Goal: Task Accomplishment & Management: Complete application form

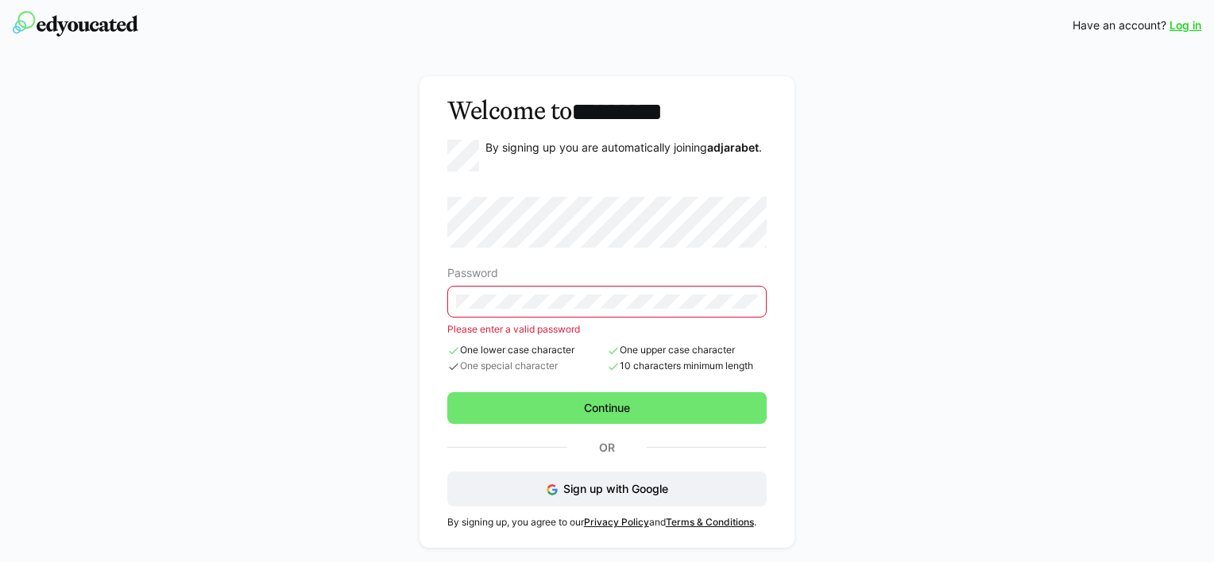
click at [556, 387] on form "Password Please enter a valid password One lower case character One special cha…" at bounding box center [607, 310] width 320 height 227
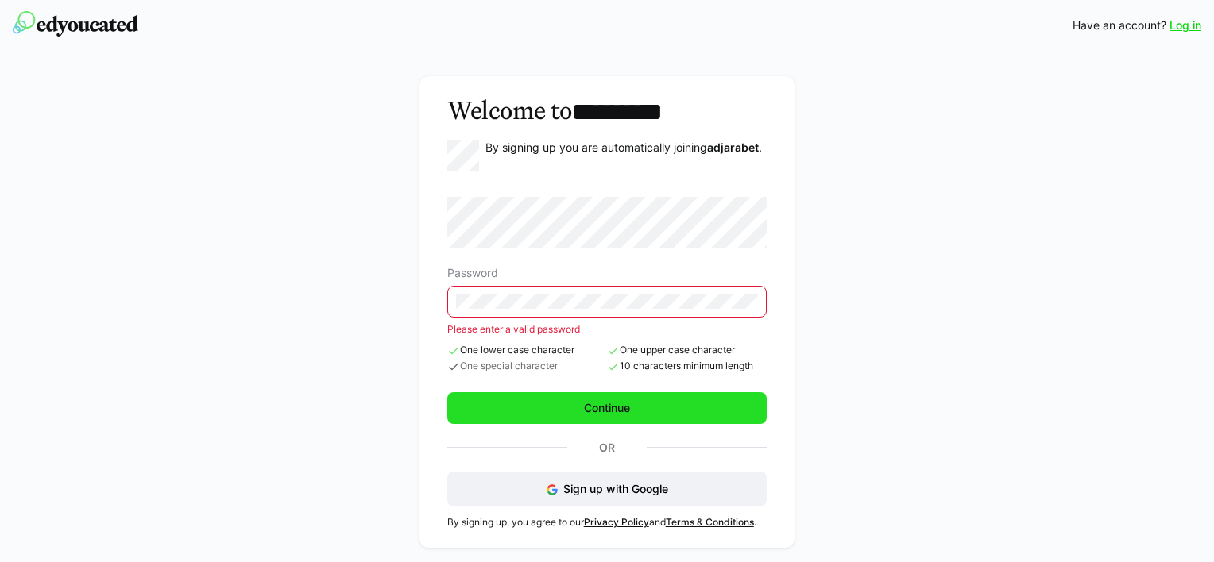
click at [593, 411] on span "Continue" at bounding box center [606, 408] width 51 height 16
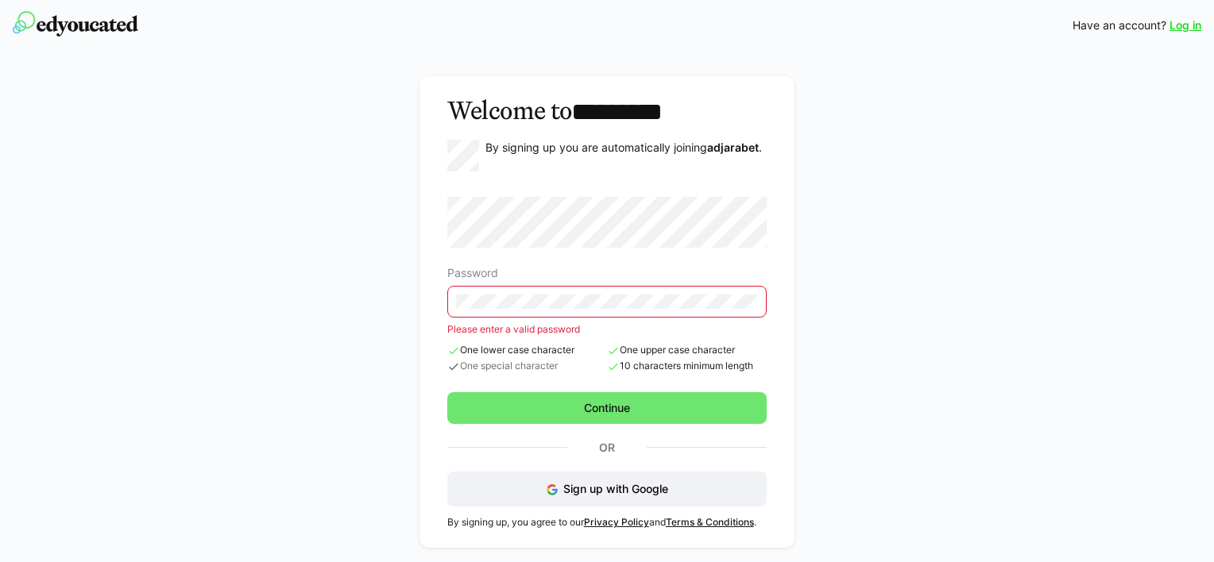
click at [559, 310] on eds-input at bounding box center [607, 302] width 320 height 32
click at [404, 296] on div "Welcome to ********* By signing up you are automatically joining adjarabet . Pa…" at bounding box center [607, 312] width 917 height 494
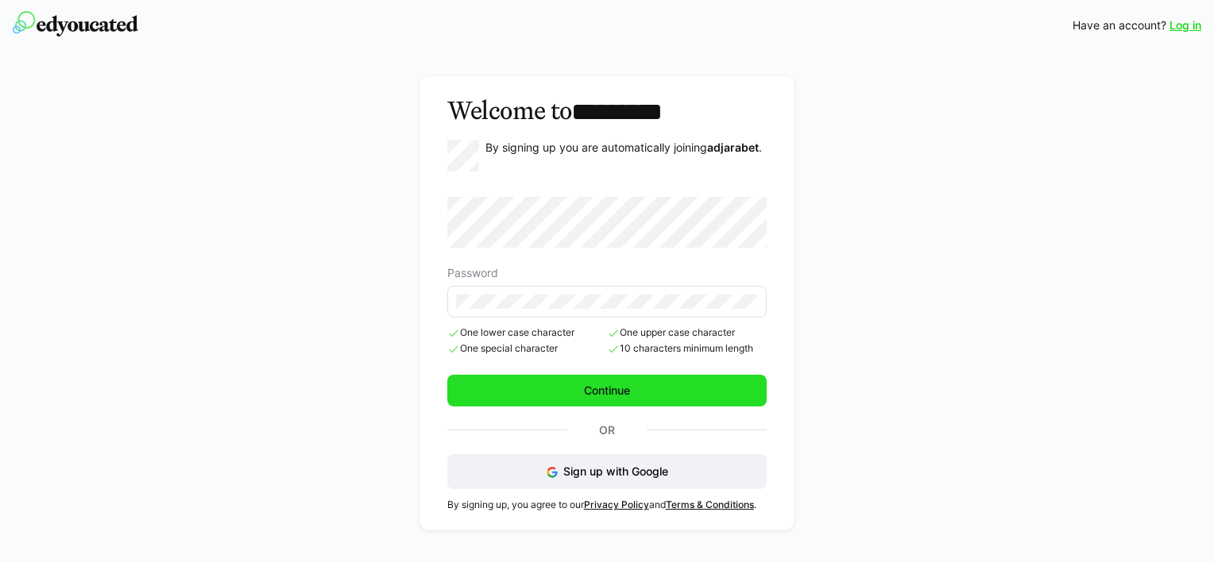
click at [655, 375] on span "Continue" at bounding box center [607, 391] width 320 height 32
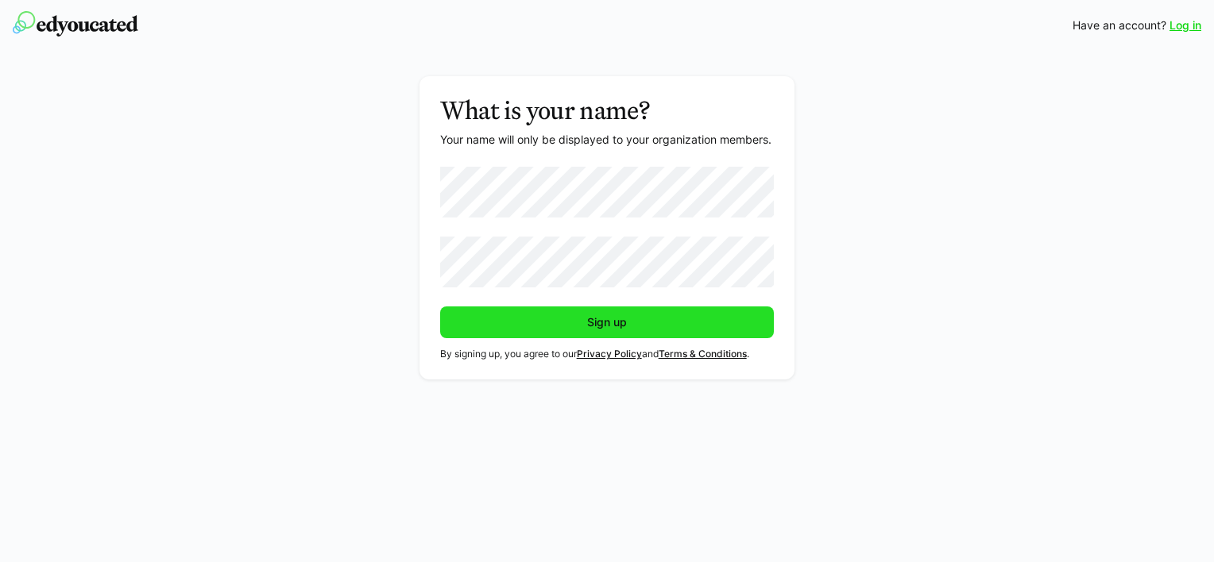
click at [562, 313] on span "Sign up" at bounding box center [607, 323] width 334 height 32
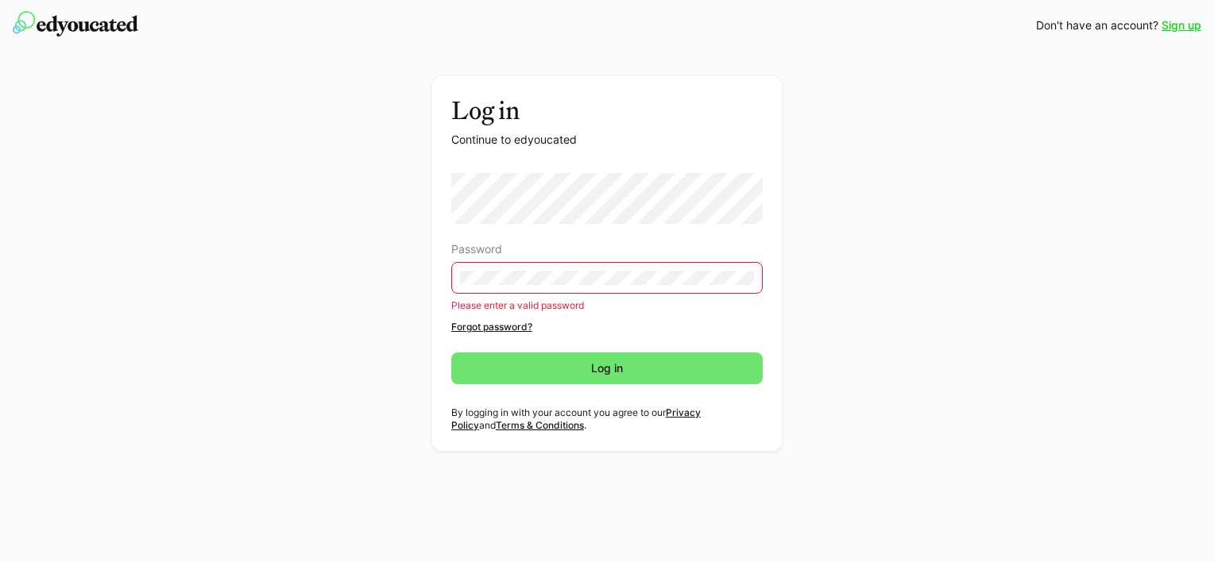
click at [650, 230] on form "Password Please enter a valid password" at bounding box center [606, 242] width 311 height 138
click at [571, 286] on eds-input at bounding box center [606, 278] width 311 height 32
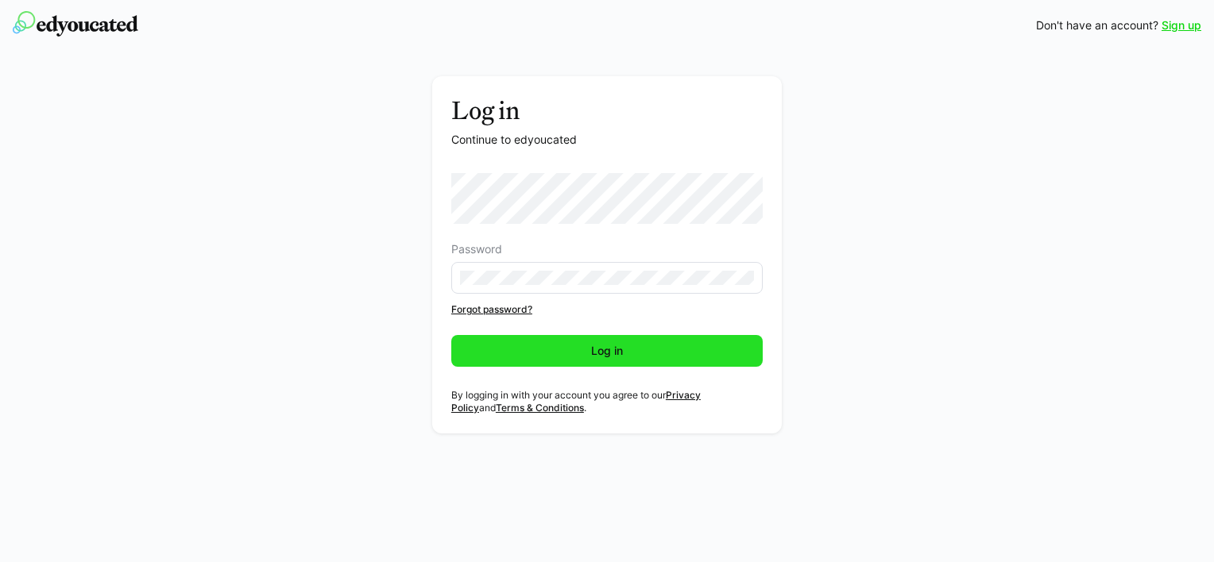
click at [656, 340] on span "Log in" at bounding box center [606, 351] width 311 height 32
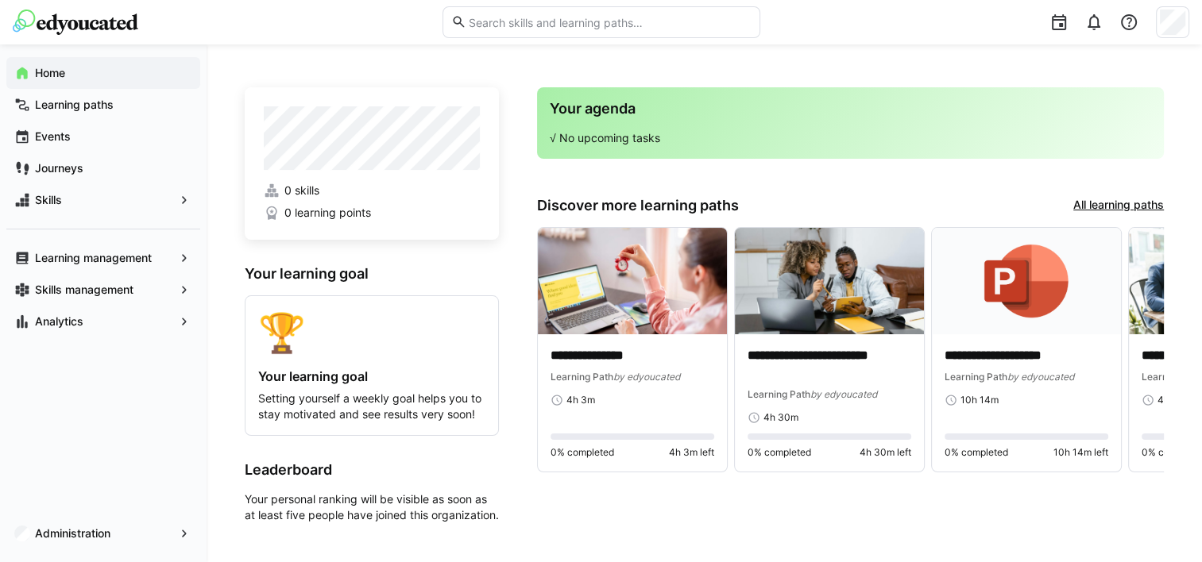
click at [565, 70] on div "**********" at bounding box center [704, 303] width 995 height 518
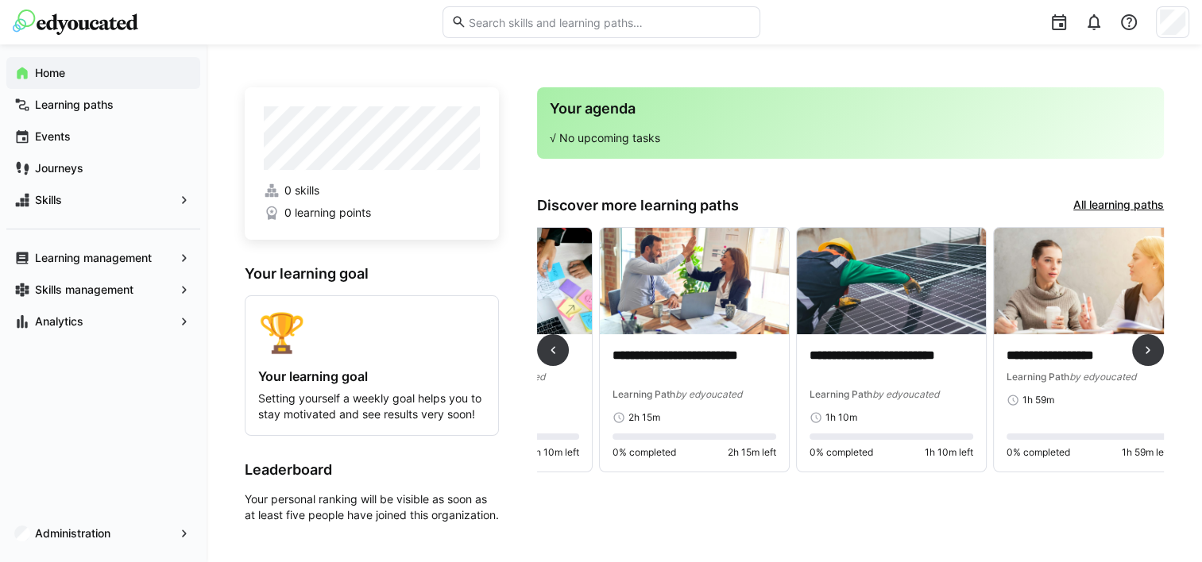
scroll to position [0, 1731]
